Goal: Task Accomplishment & Management: Manage account settings

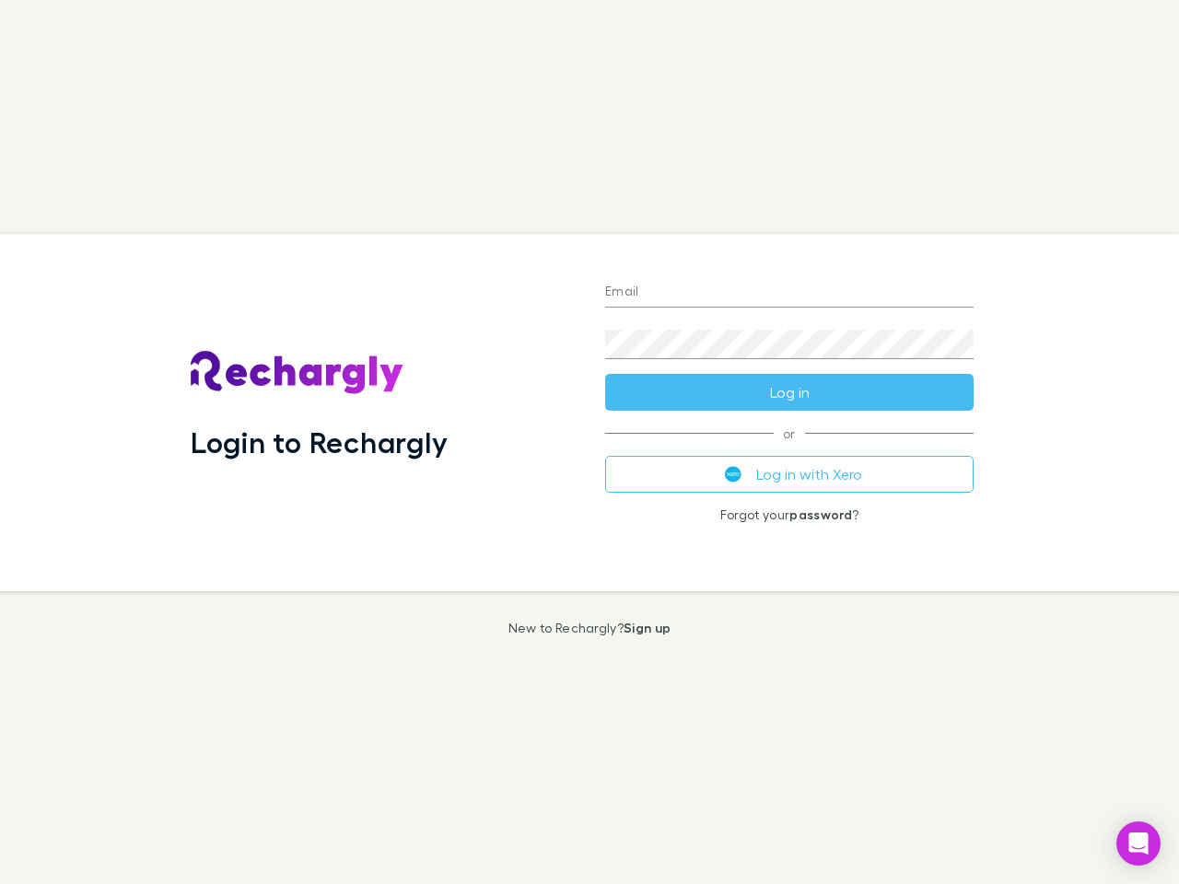
click at [589, 442] on div "Login to Rechargly" at bounding box center [383, 412] width 414 height 357
click at [789, 293] on input "Email" at bounding box center [789, 292] width 368 height 29
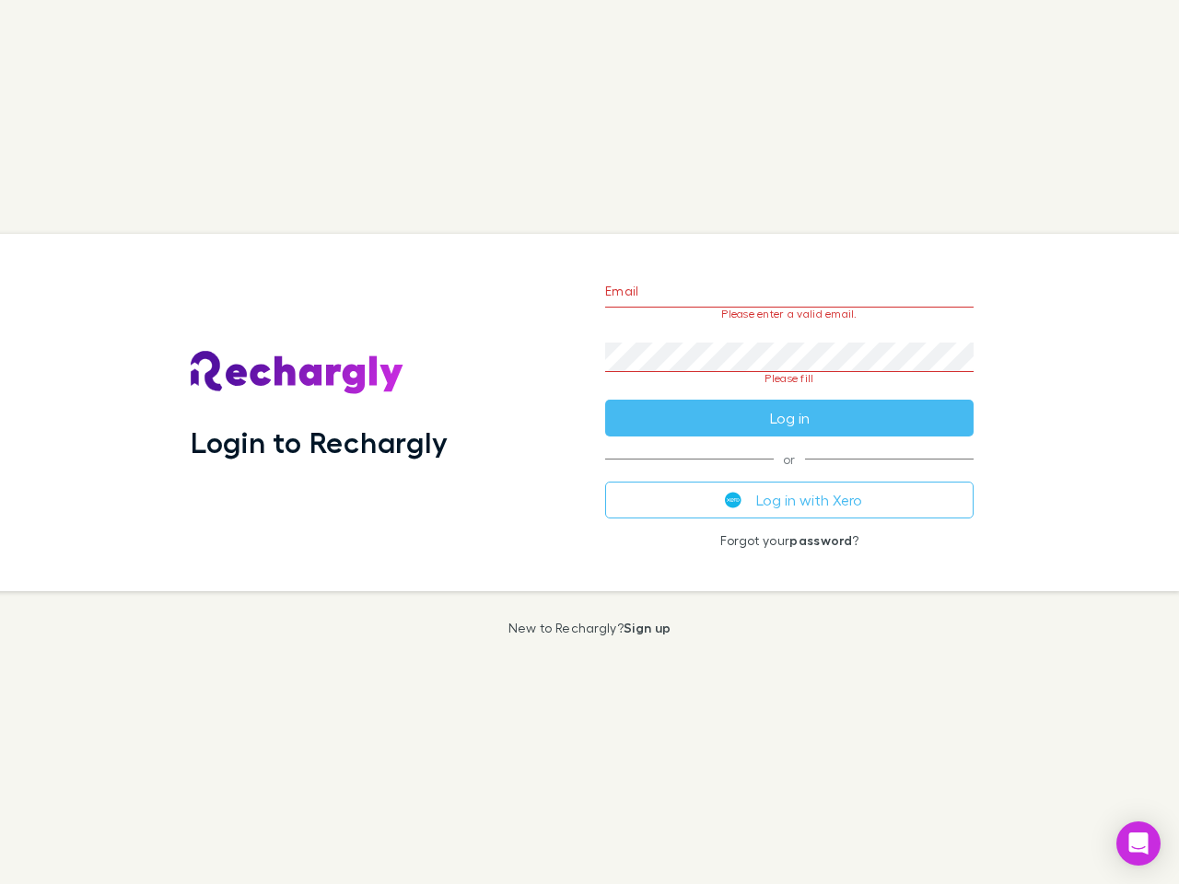
click at [789, 392] on form "Email Please enter a valid email. Password Please fill Log in" at bounding box center [789, 349] width 368 height 173
click at [789, 474] on div "Email Please enter a valid email. Password Please fill Log in or Log in with Xe…" at bounding box center [789, 412] width 398 height 357
click at [1138, 844] on icon "Open Intercom Messenger" at bounding box center [1138, 844] width 19 height 22
